Goal: Task Accomplishment & Management: Use online tool/utility

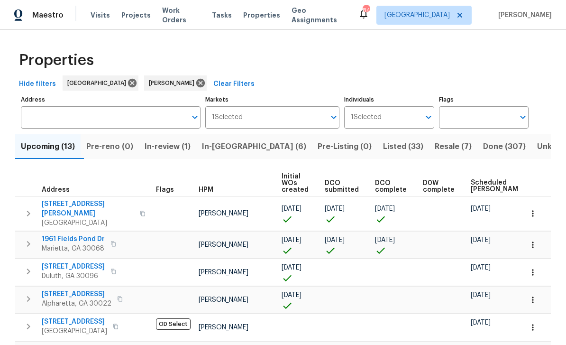
click at [383, 144] on span "Listed (33)" at bounding box center [403, 146] width 40 height 13
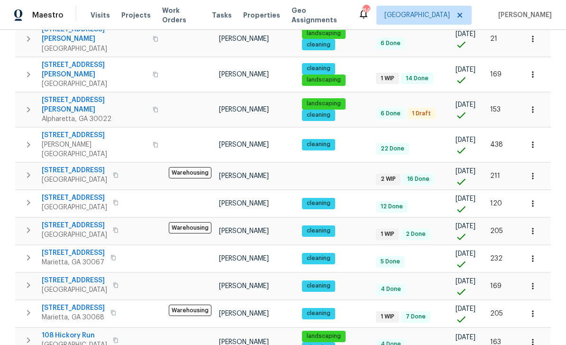
scroll to position [30, 0]
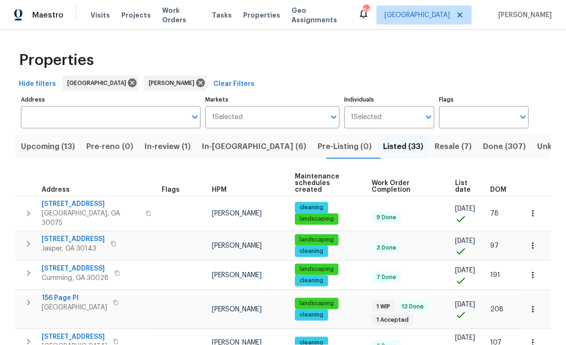
click at [226, 140] on span "In-reno (6)" at bounding box center [254, 146] width 104 height 13
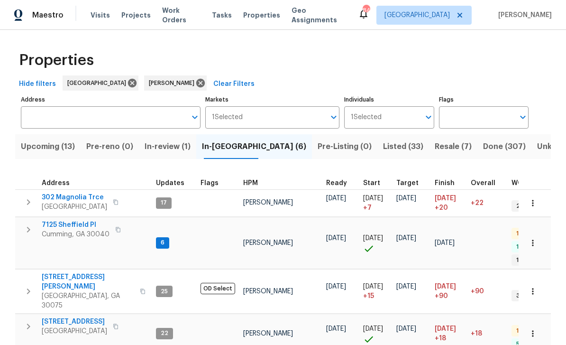
scroll to position [8, 0]
click at [61, 220] on span "7125 Sheffield Pl" at bounding box center [76, 224] width 68 height 9
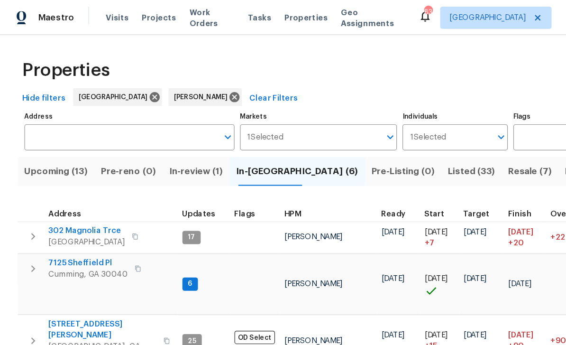
scroll to position [0, 0]
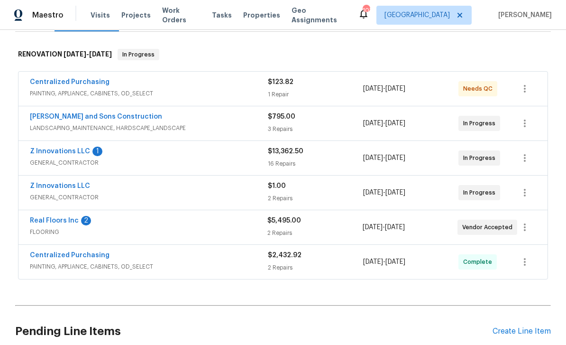
scroll to position [141, 0]
click at [55, 148] on link "Z Innovations LLC" at bounding box center [60, 150] width 60 height 7
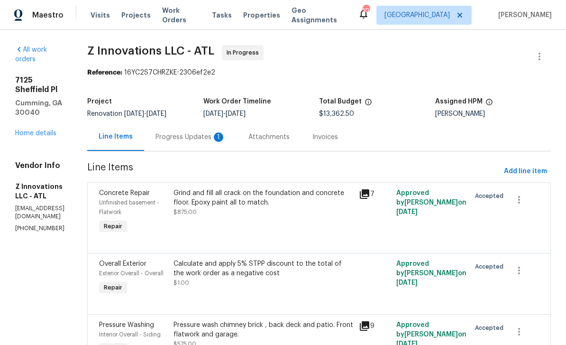
click at [198, 139] on div "Progress Updates 1" at bounding box center [190, 136] width 70 height 9
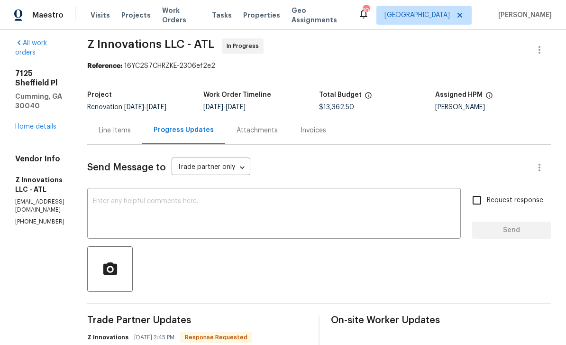
scroll to position [8, 0]
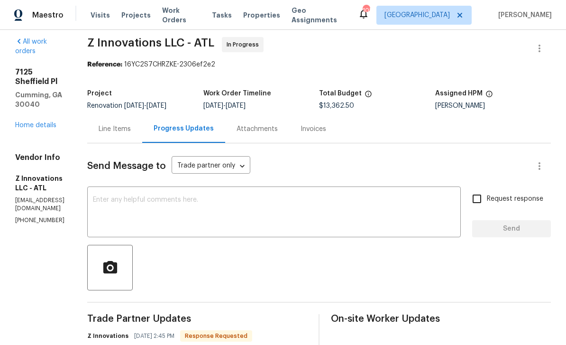
click at [137, 196] on textarea at bounding box center [274, 212] width 362 height 33
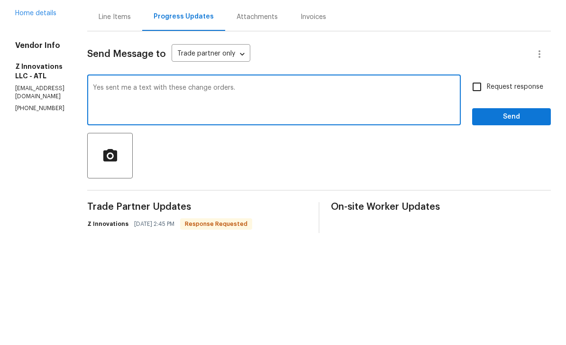
type textarea "Yes sent me a text with these change orders."
click at [481, 189] on input "Request response" at bounding box center [477, 199] width 20 height 20
checkbox input "true"
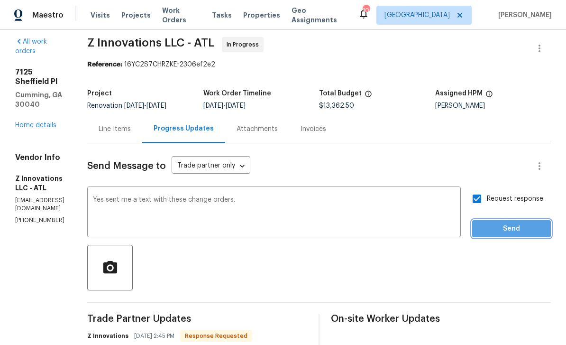
click at [505, 223] on span "Send" at bounding box center [512, 229] width 64 height 12
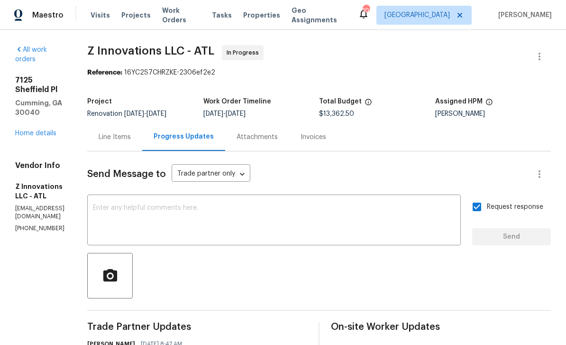
scroll to position [0, 0]
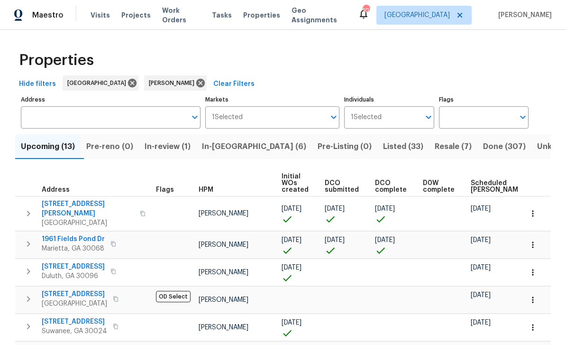
click at [538, 207] on button "button" at bounding box center [532, 213] width 21 height 21
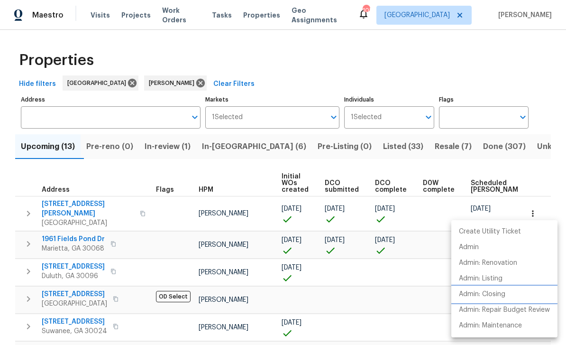
click at [470, 290] on p "Admin: Closing" at bounding box center [482, 294] width 46 height 10
click at [70, 203] on div at bounding box center [283, 172] width 566 height 345
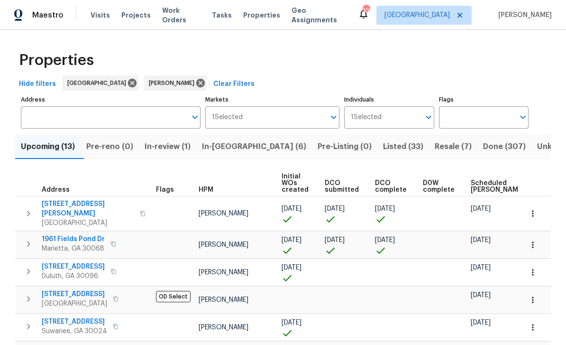
click at [62, 203] on span "5049 Holly Hock Dr" at bounding box center [88, 208] width 92 height 19
click at [537, 210] on button "button" at bounding box center [532, 213] width 21 height 21
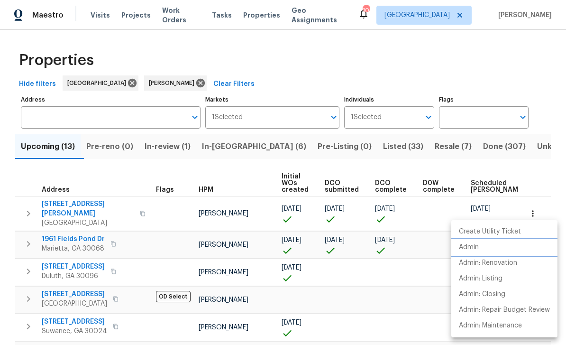
click at [475, 247] on p "Admin" at bounding box center [469, 247] width 20 height 10
click at [68, 205] on div at bounding box center [283, 172] width 566 height 345
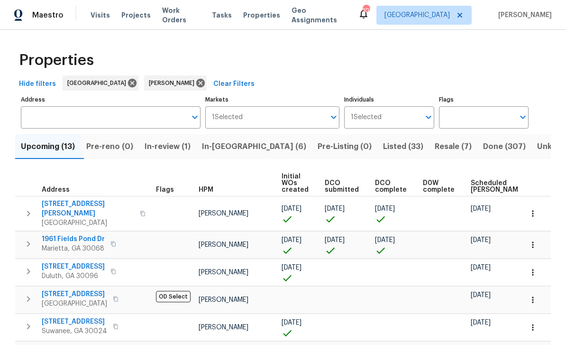
click at [69, 205] on span "5049 Holly Hock Dr" at bounding box center [88, 208] width 92 height 19
click at [383, 144] on span "Listed (33)" at bounding box center [403, 146] width 40 height 13
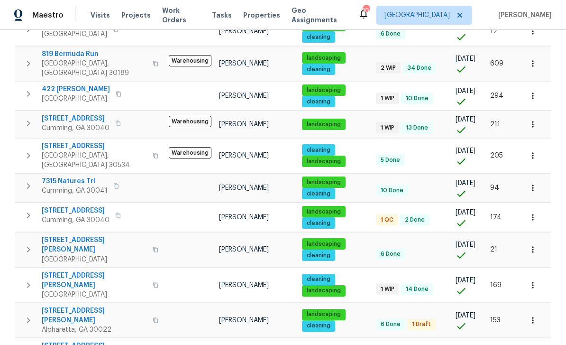
scroll to position [377, 0]
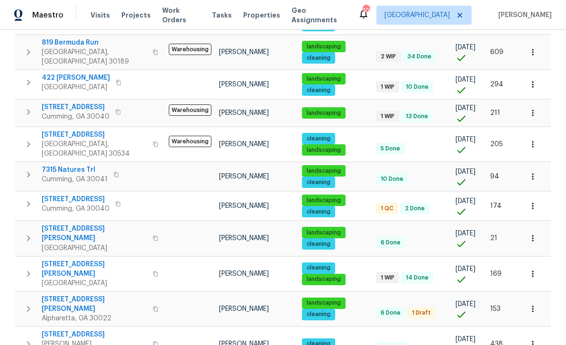
click at [66, 294] on span "4345 Park Brooke Trce" at bounding box center [94, 303] width 105 height 19
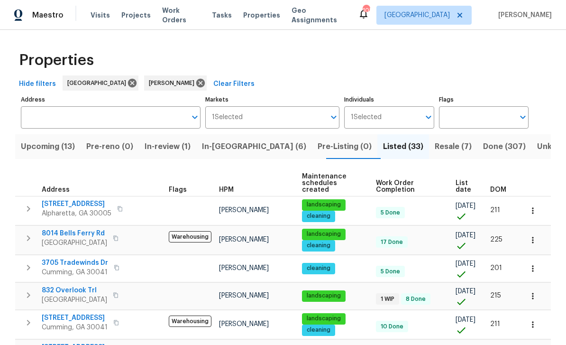
scroll to position [0, 0]
click at [234, 146] on span "In-reno (6)" at bounding box center [254, 146] width 104 height 13
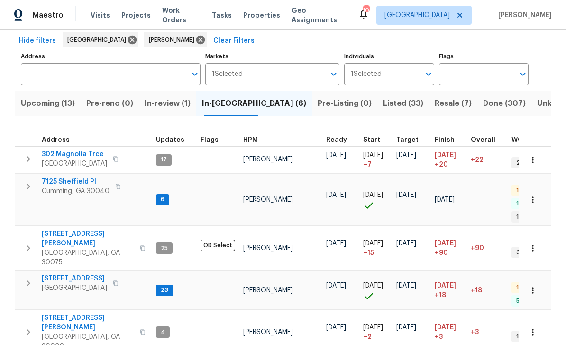
scroll to position [42, 0]
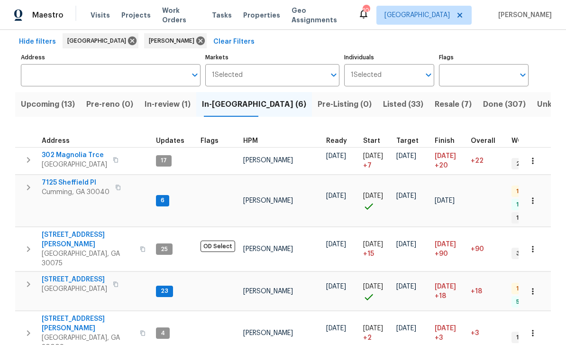
click at [383, 99] on span "Listed (33)" at bounding box center [403, 104] width 40 height 13
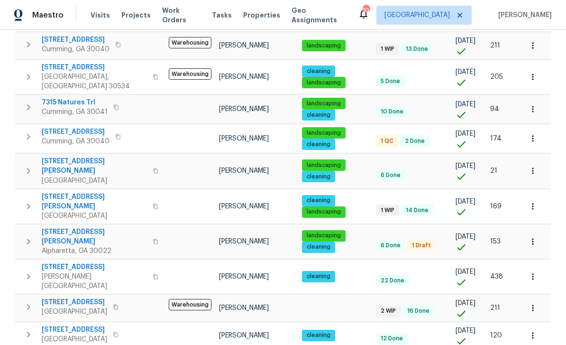
scroll to position [446, 0]
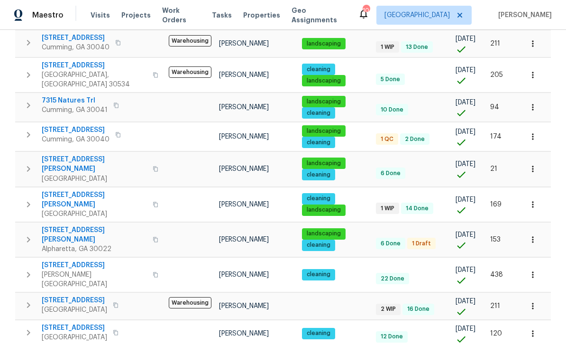
click at [63, 190] on span "[STREET_ADDRESS][PERSON_NAME]" at bounding box center [94, 199] width 105 height 19
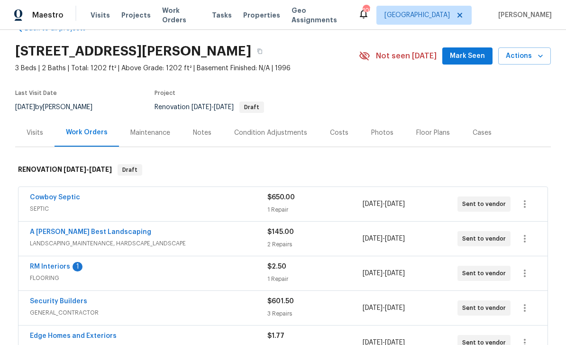
scroll to position [19, 0]
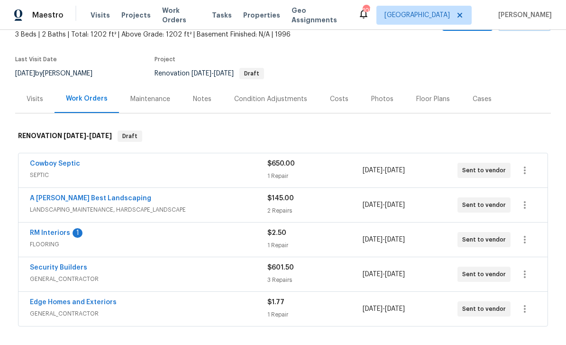
scroll to position [62, 0]
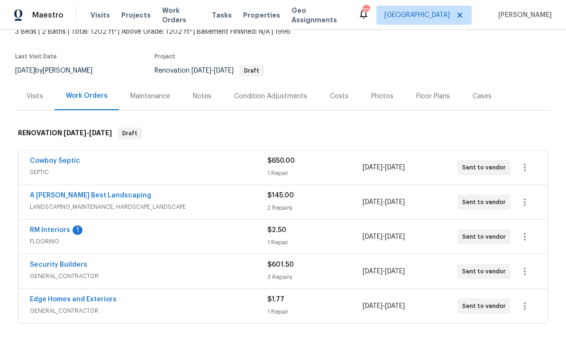
click at [428, 96] on div "Floor Plans" at bounding box center [433, 95] width 34 height 9
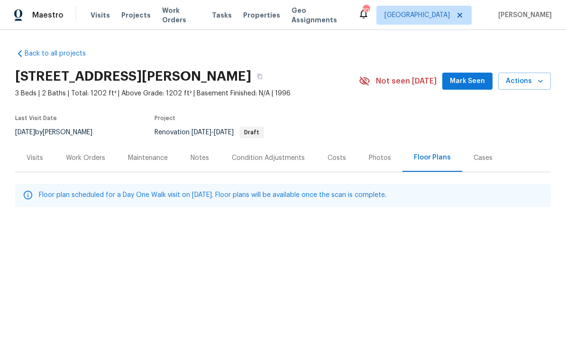
click at [337, 158] on div "Costs" at bounding box center [337, 157] width 18 height 9
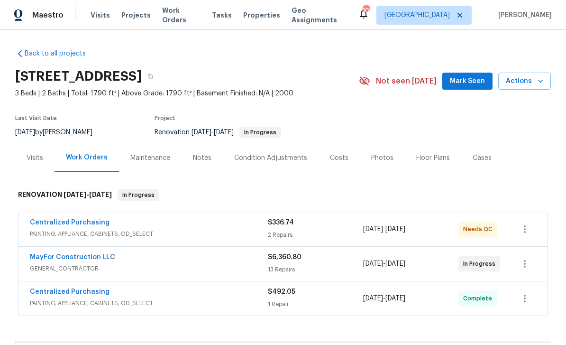
click at [60, 223] on link "Centralized Purchasing" at bounding box center [70, 222] width 80 height 7
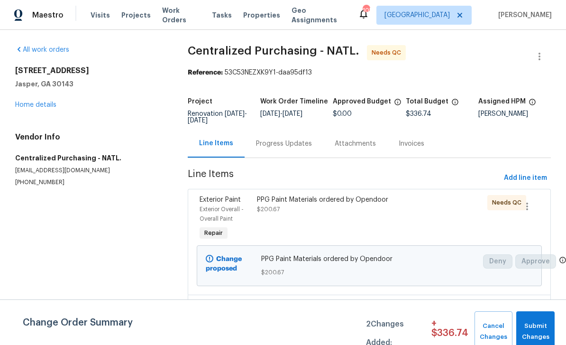
click at [429, 219] on div at bounding box center [455, 218] width 57 height 53
click at [389, 203] on div "PPG Paint Materials ordered by Opendoor" at bounding box center [326, 199] width 138 height 9
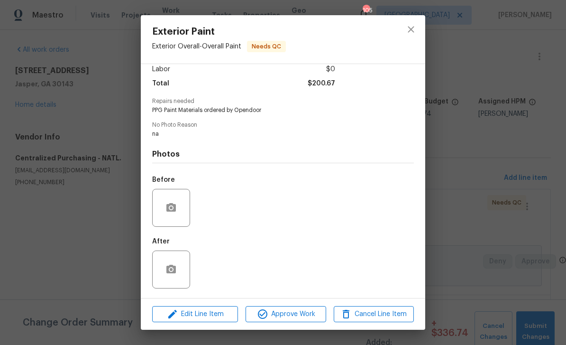
scroll to position [71, 0]
click at [294, 309] on span "Approve Work" at bounding box center [285, 314] width 74 height 12
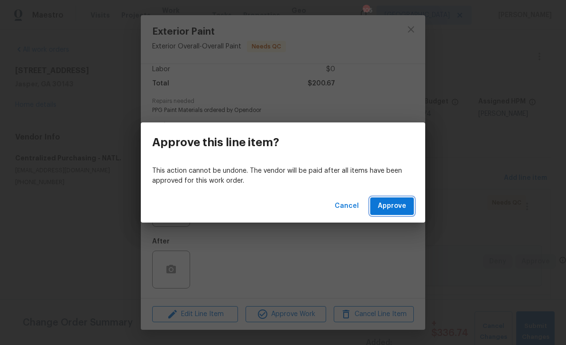
click at [394, 204] on span "Approve" at bounding box center [392, 206] width 28 height 12
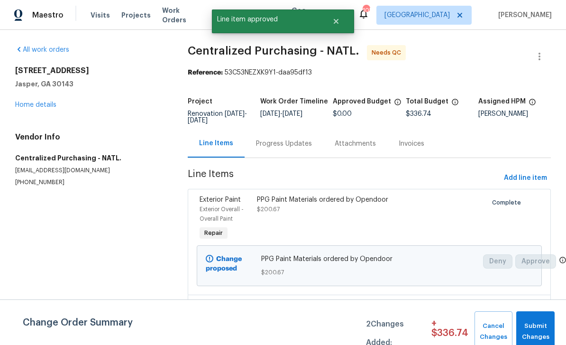
click at [35, 105] on link "Home details" at bounding box center [35, 104] width 41 height 7
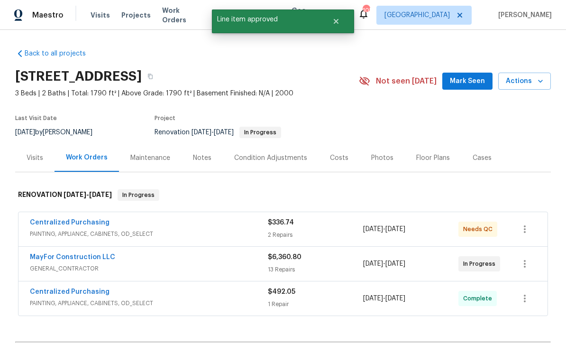
click at [469, 78] on span "Mark Seen" at bounding box center [467, 81] width 35 height 12
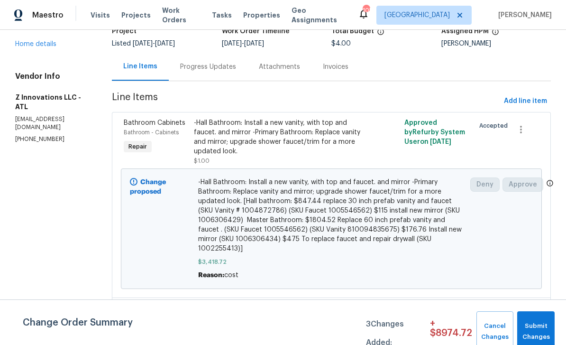
scroll to position [66, 0]
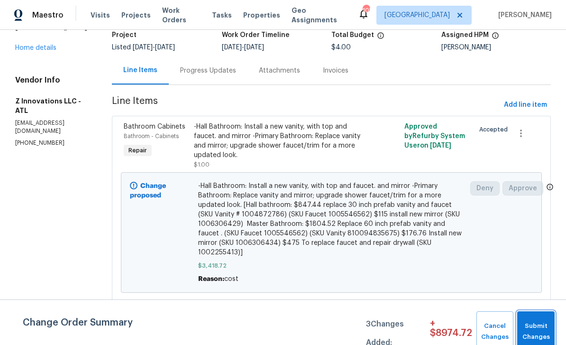
click at [537, 325] on span "Submit Changes" at bounding box center [536, 331] width 28 height 22
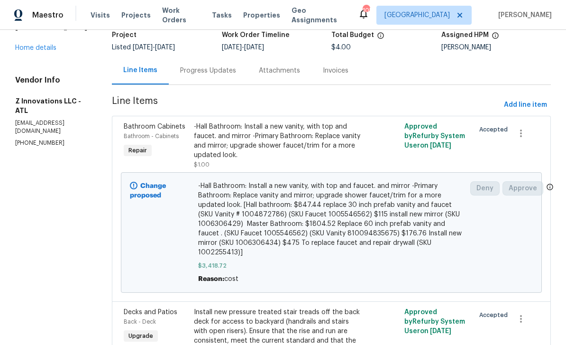
click at [189, 69] on div "Progress Updates" at bounding box center [208, 70] width 56 height 9
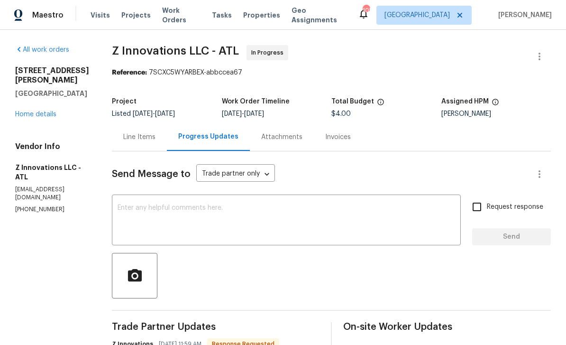
click at [130, 212] on textarea at bounding box center [286, 220] width 337 height 33
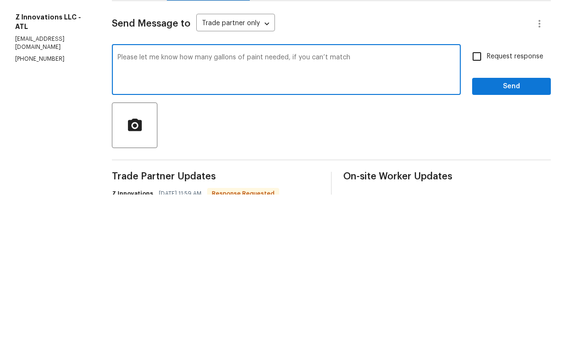
type textarea "Please let me know how many gallons of paint needed, if you can’t match"
click at [480, 197] on input "Request response" at bounding box center [477, 207] width 20 height 20
checkbox input "true"
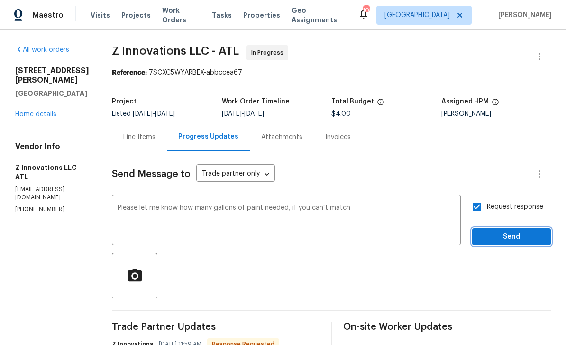
click at [510, 231] on span "Send" at bounding box center [512, 237] width 64 height 12
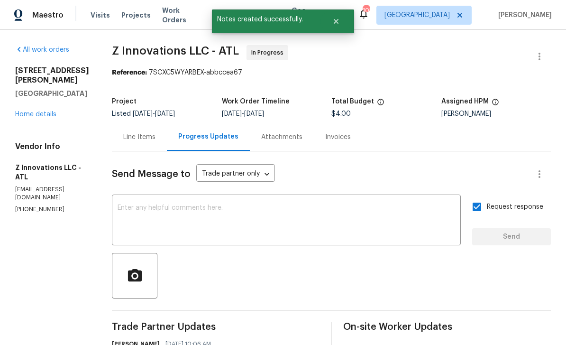
click at [137, 132] on div "Line Items" at bounding box center [139, 136] width 32 height 9
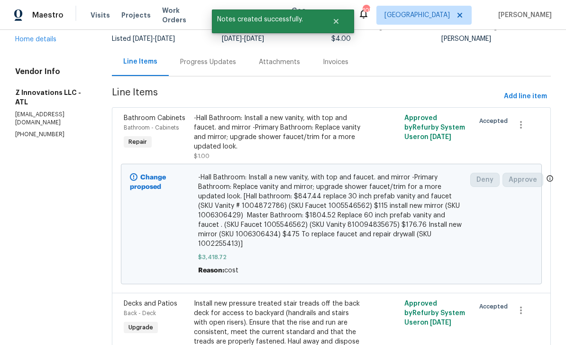
scroll to position [79, 0]
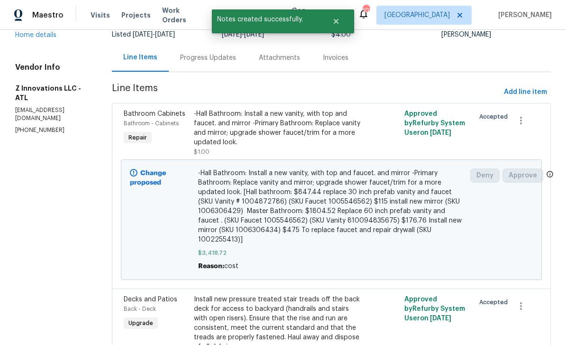
click at [138, 118] on div "Bathroom - Cabinets" at bounding box center [156, 122] width 64 height 9
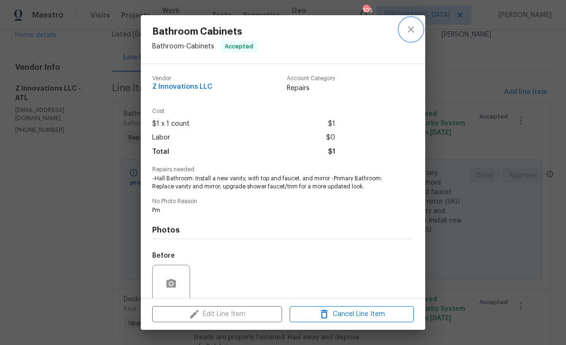
click at [410, 29] on icon "close" at bounding box center [411, 29] width 6 height 6
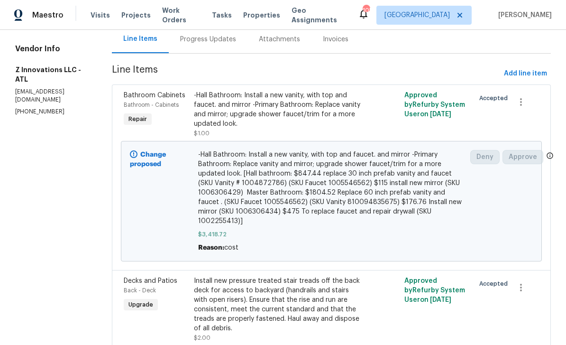
scroll to position [100, 0]
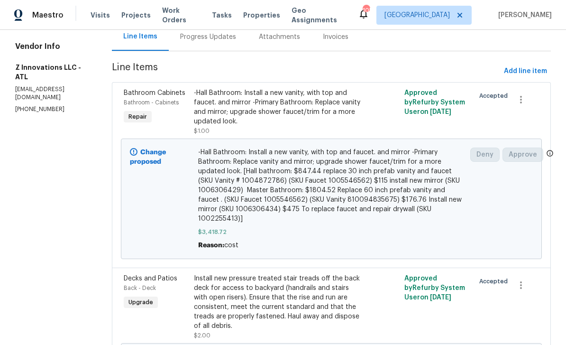
click at [151, 200] on div "Change proposed" at bounding box center [161, 199] width 68 height 108
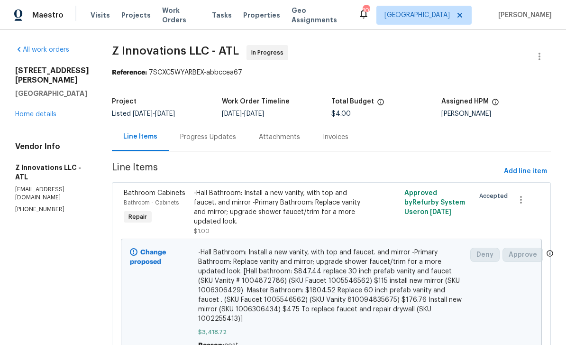
scroll to position [0, 0]
click at [31, 116] on link "Home details" at bounding box center [35, 114] width 41 height 7
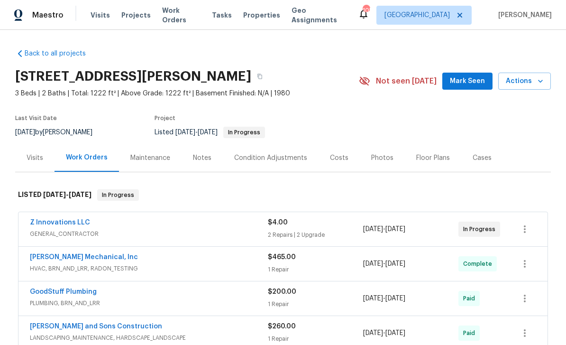
click at [481, 75] on span "Mark Seen" at bounding box center [467, 81] width 35 height 12
